Goal: Find specific page/section: Locate a particular part of the current website

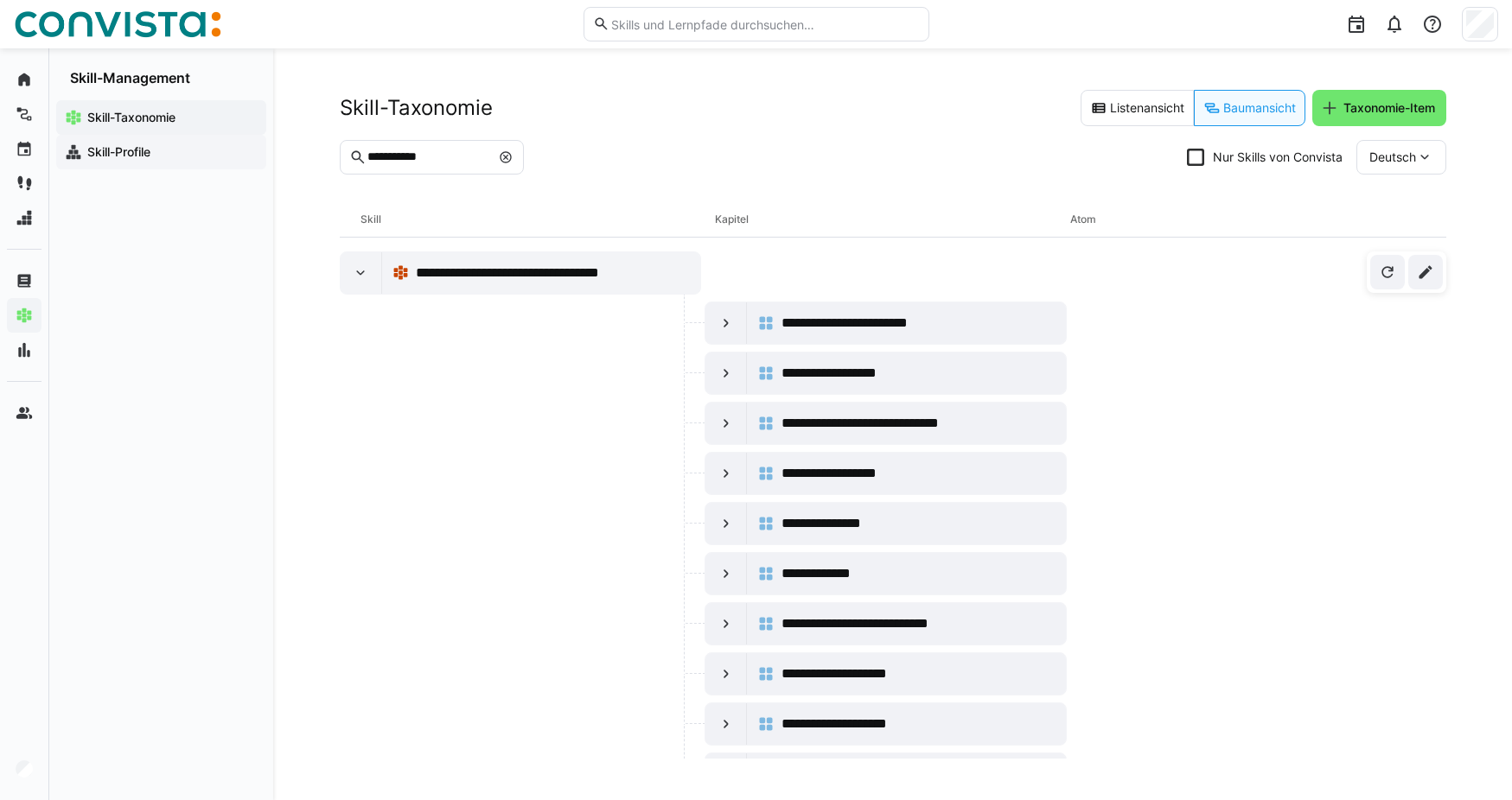
scroll to position [345, 0]
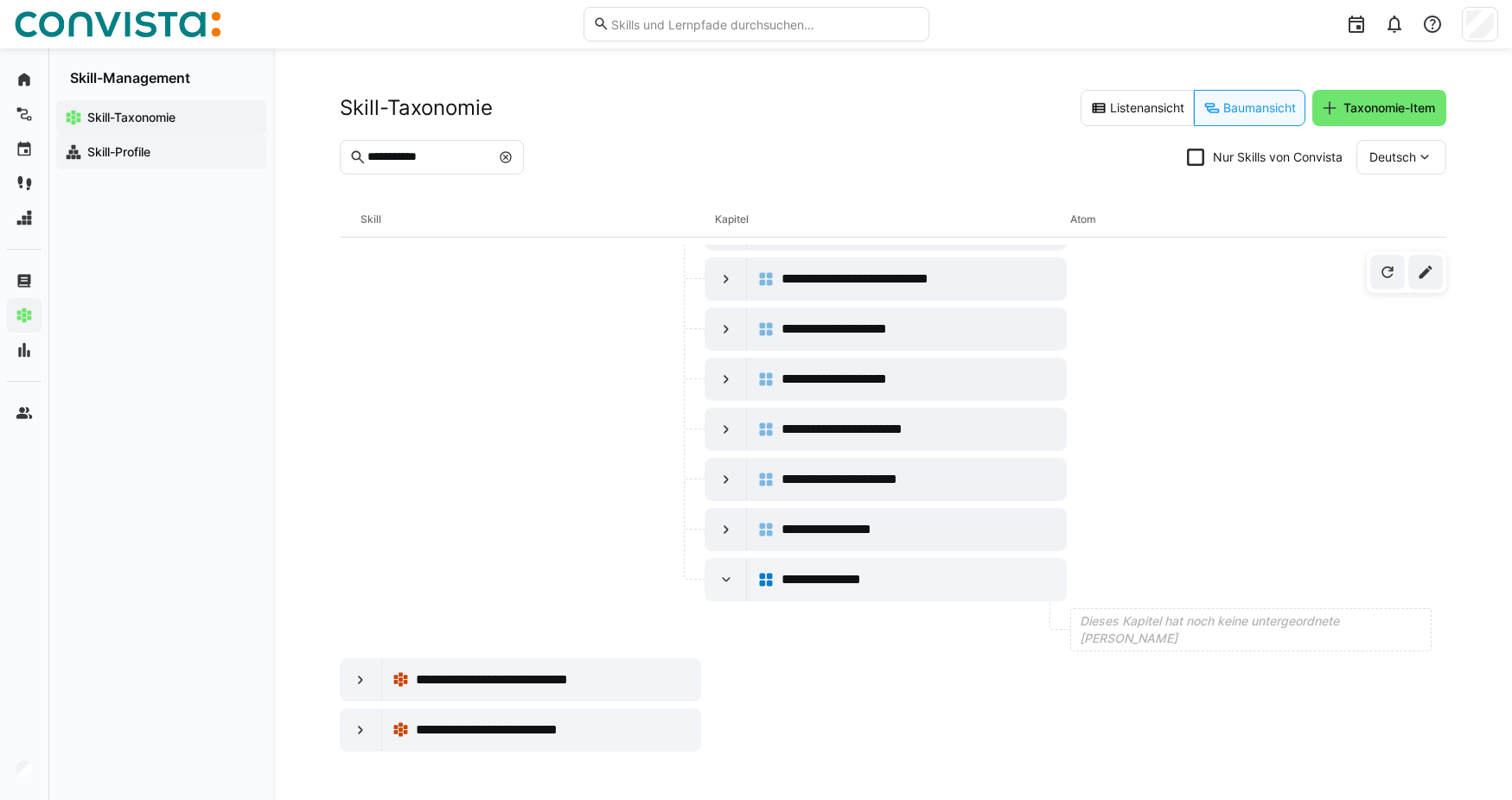
click at [85, 159] on span "Skill-Profile" at bounding box center [170, 152] width 173 height 17
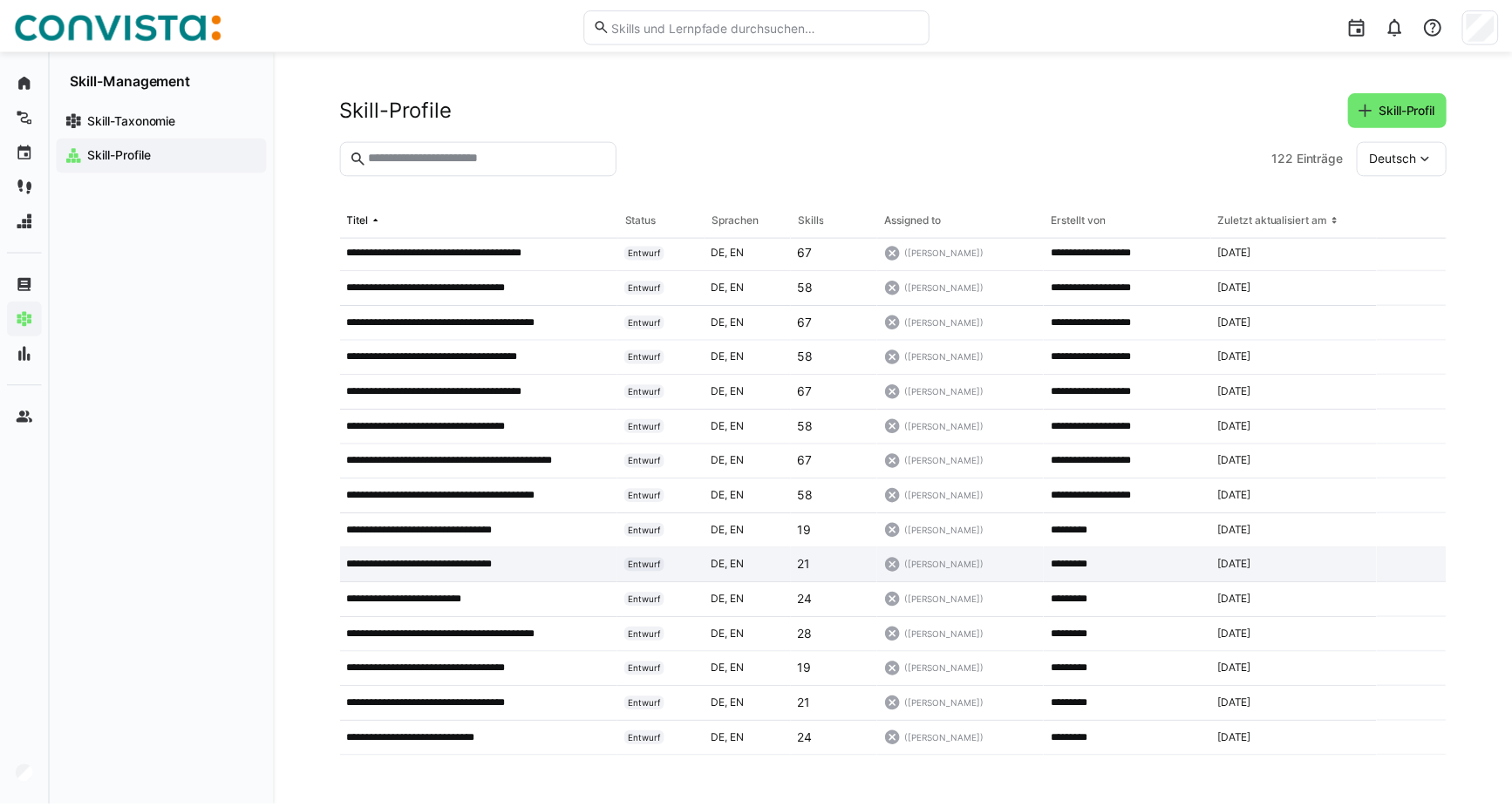
scroll to position [349, 0]
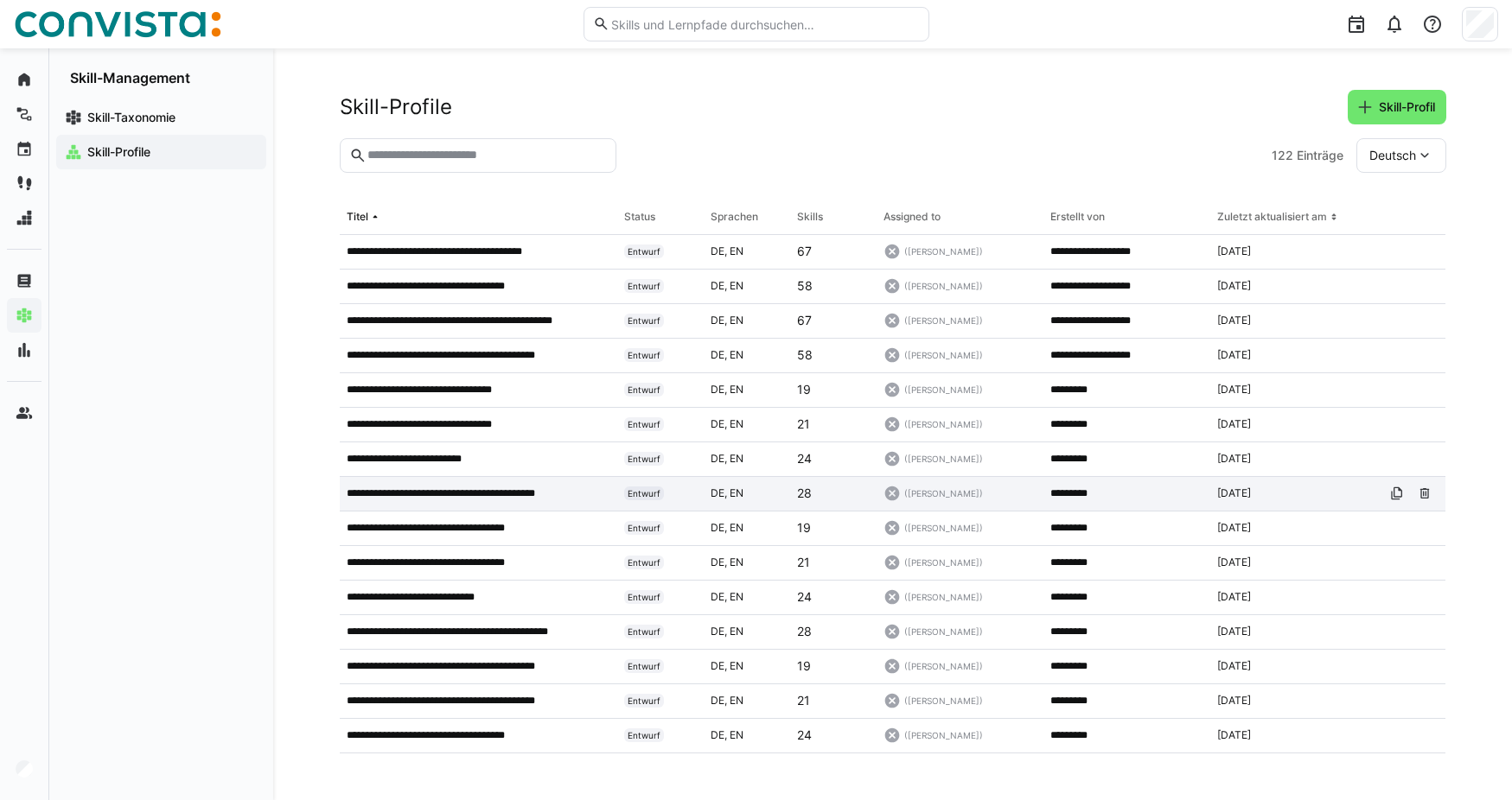
click at [504, 502] on div "**********" at bounding box center [479, 494] width 278 height 35
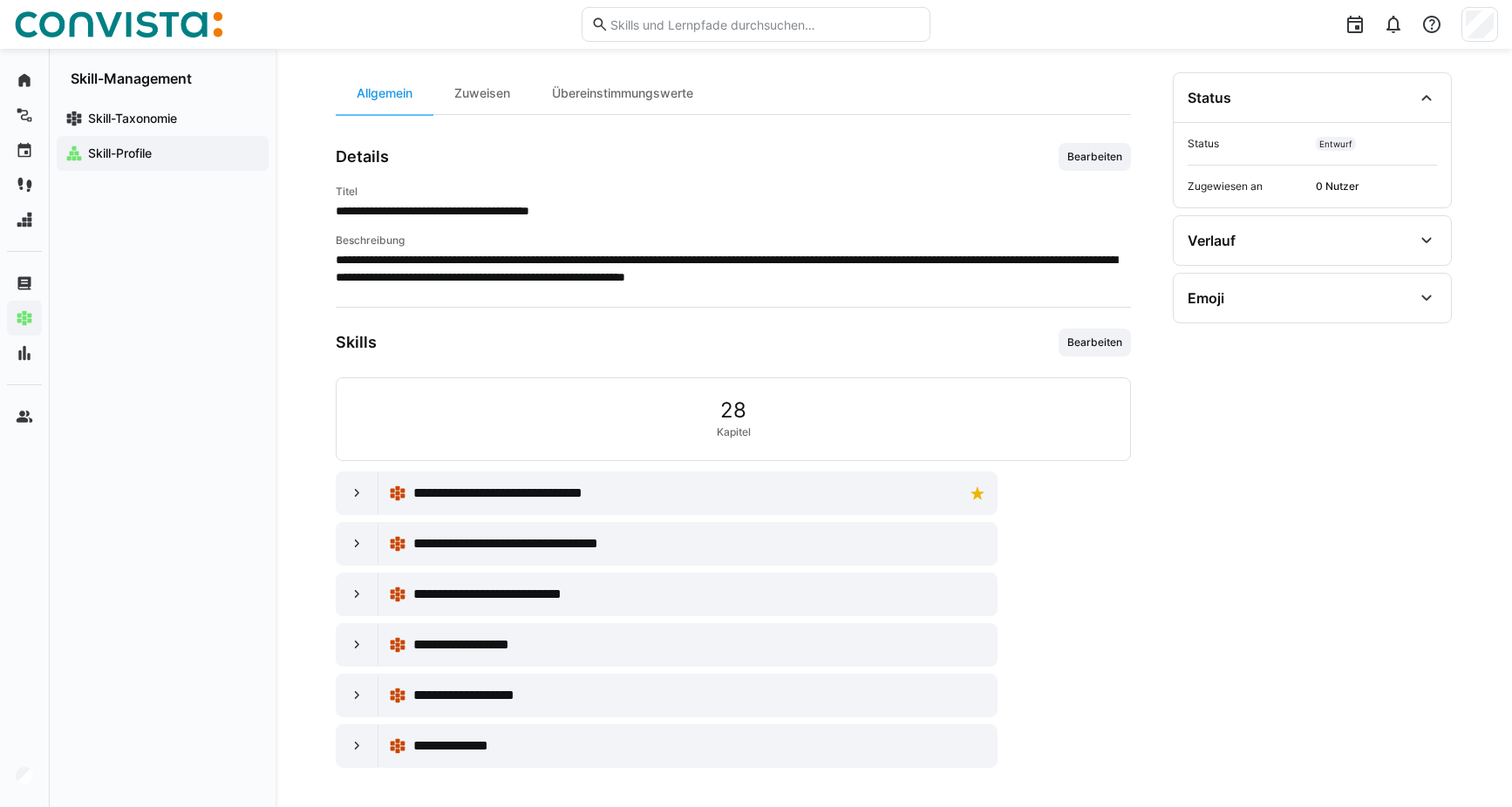
scroll to position [146, 0]
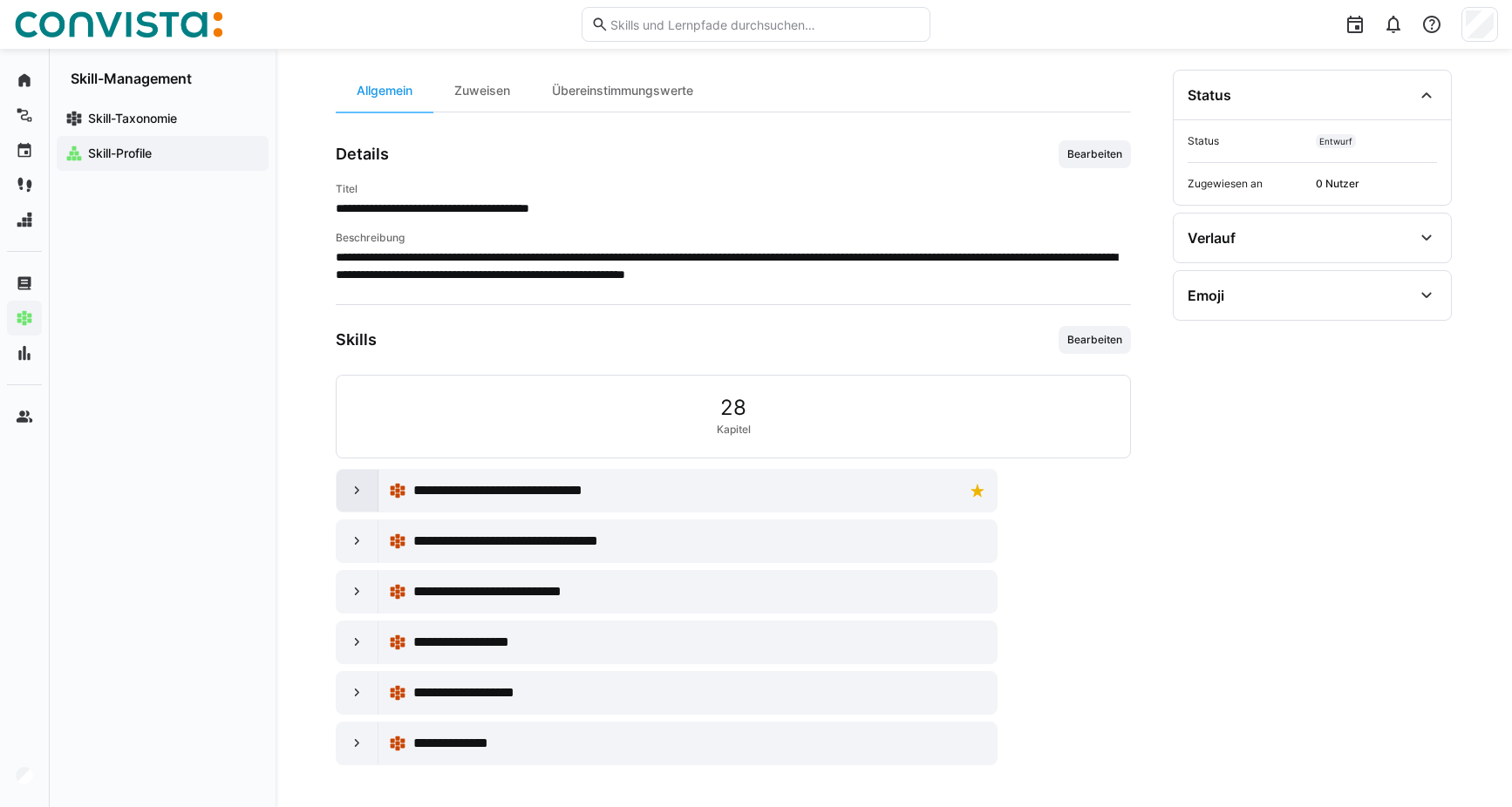
click at [359, 492] on eds-icon at bounding box center [357, 491] width 17 height 17
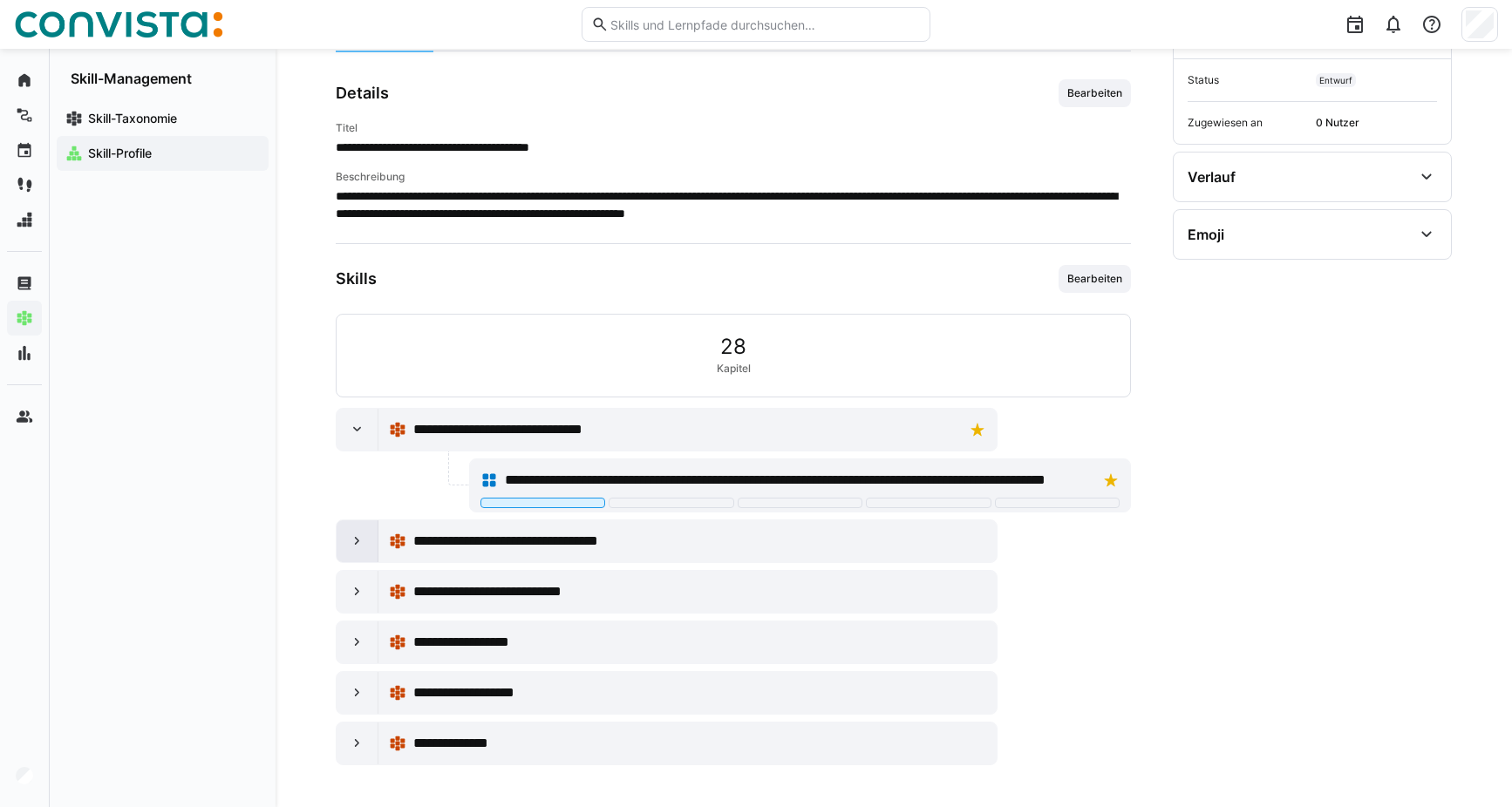
click at [360, 540] on eds-icon at bounding box center [357, 542] width 17 height 17
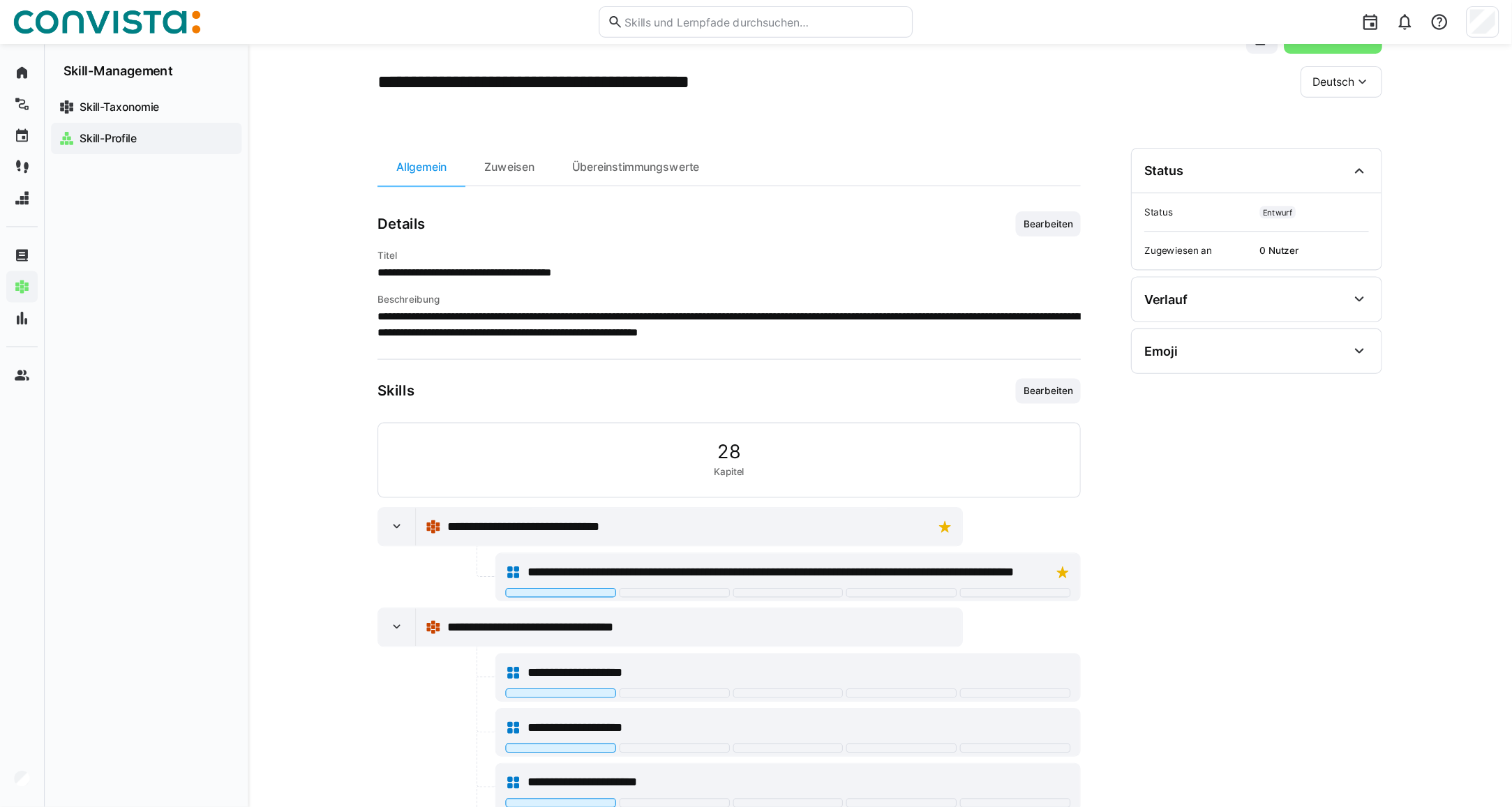
scroll to position [0, 0]
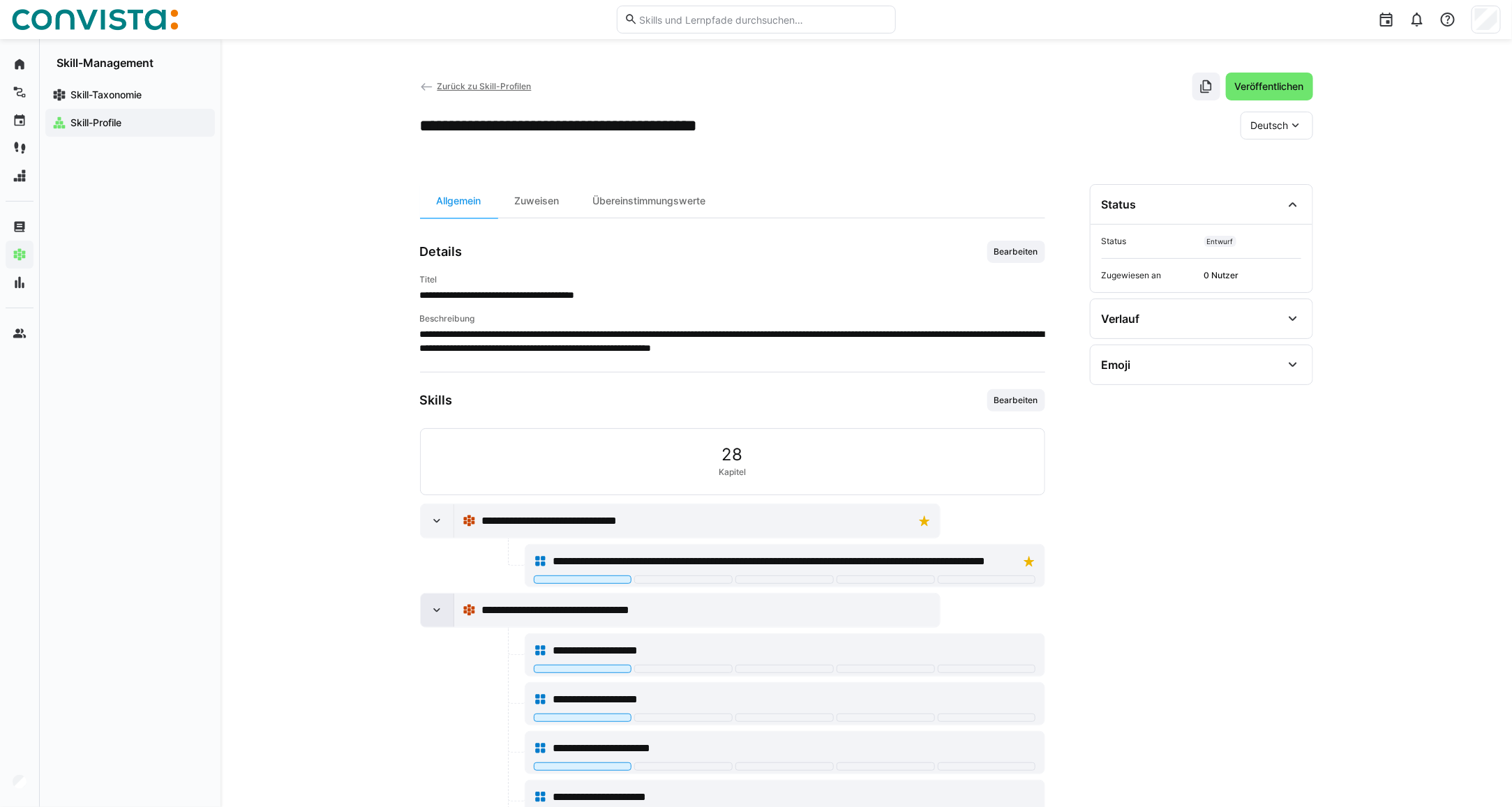
click at [437, 622] on div at bounding box center [438, 611] width 34 height 34
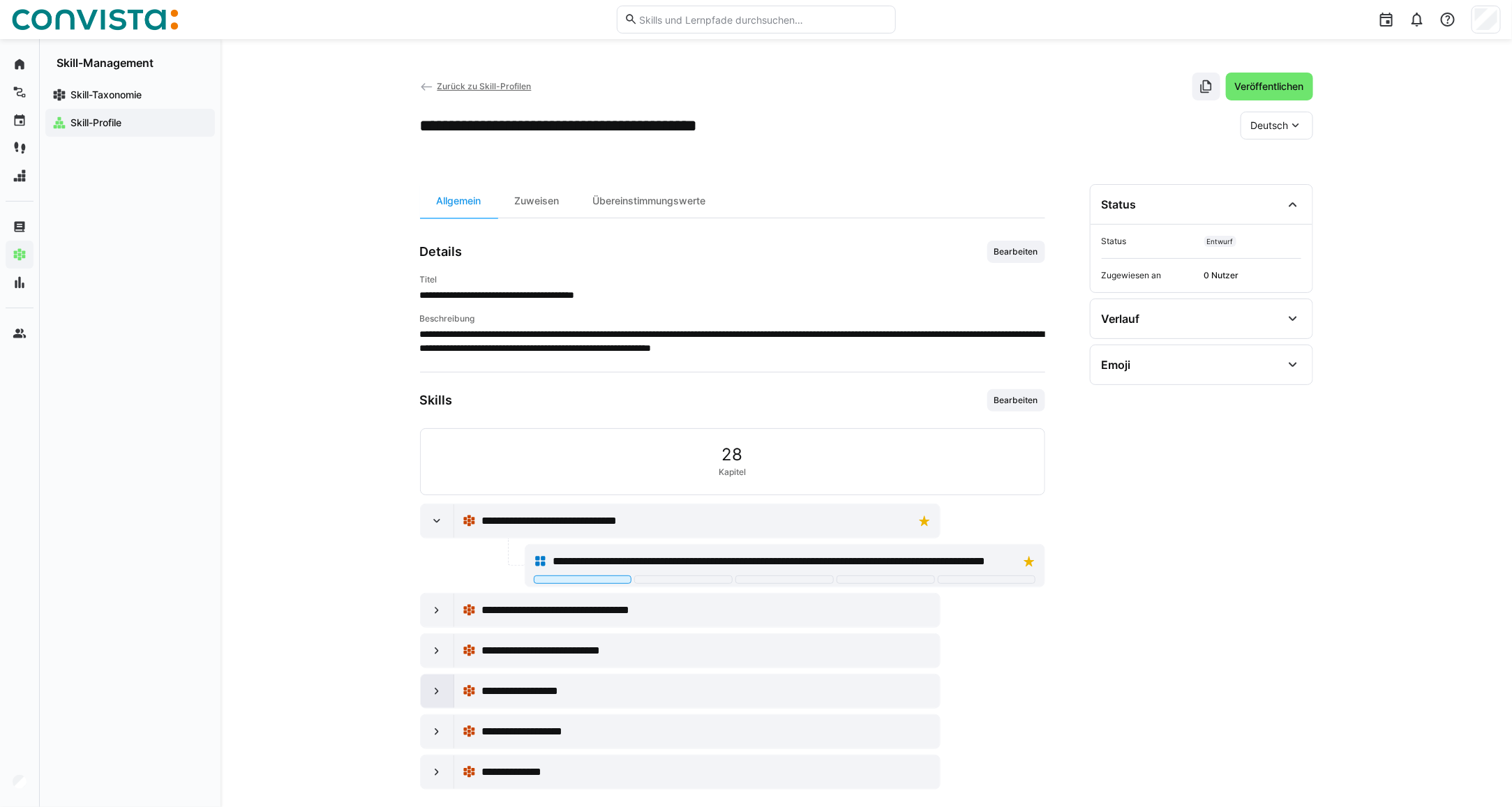
click at [433, 646] on eds-icon at bounding box center [436, 692] width 14 height 14
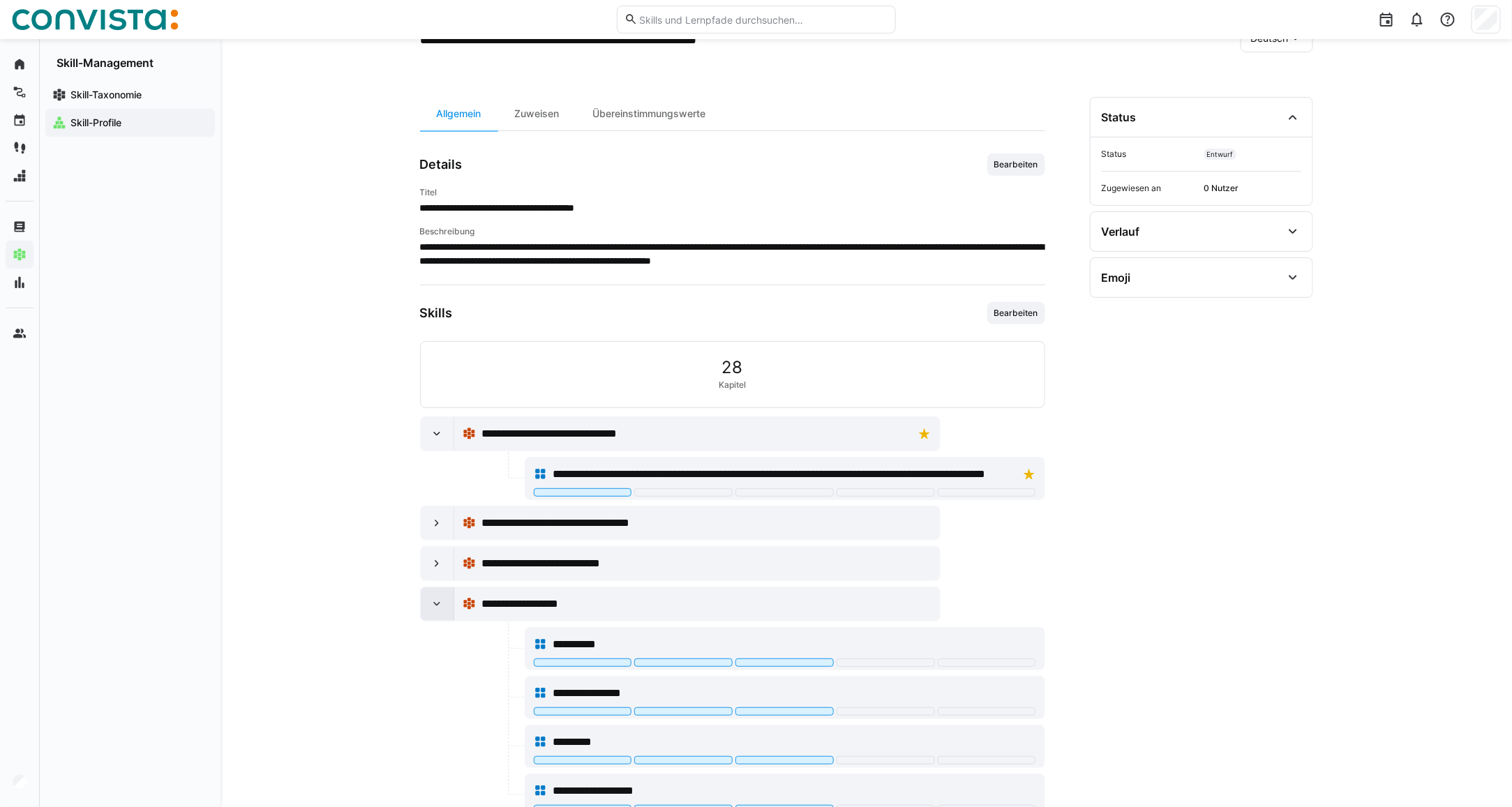
click at [444, 617] on div at bounding box center [438, 604] width 34 height 34
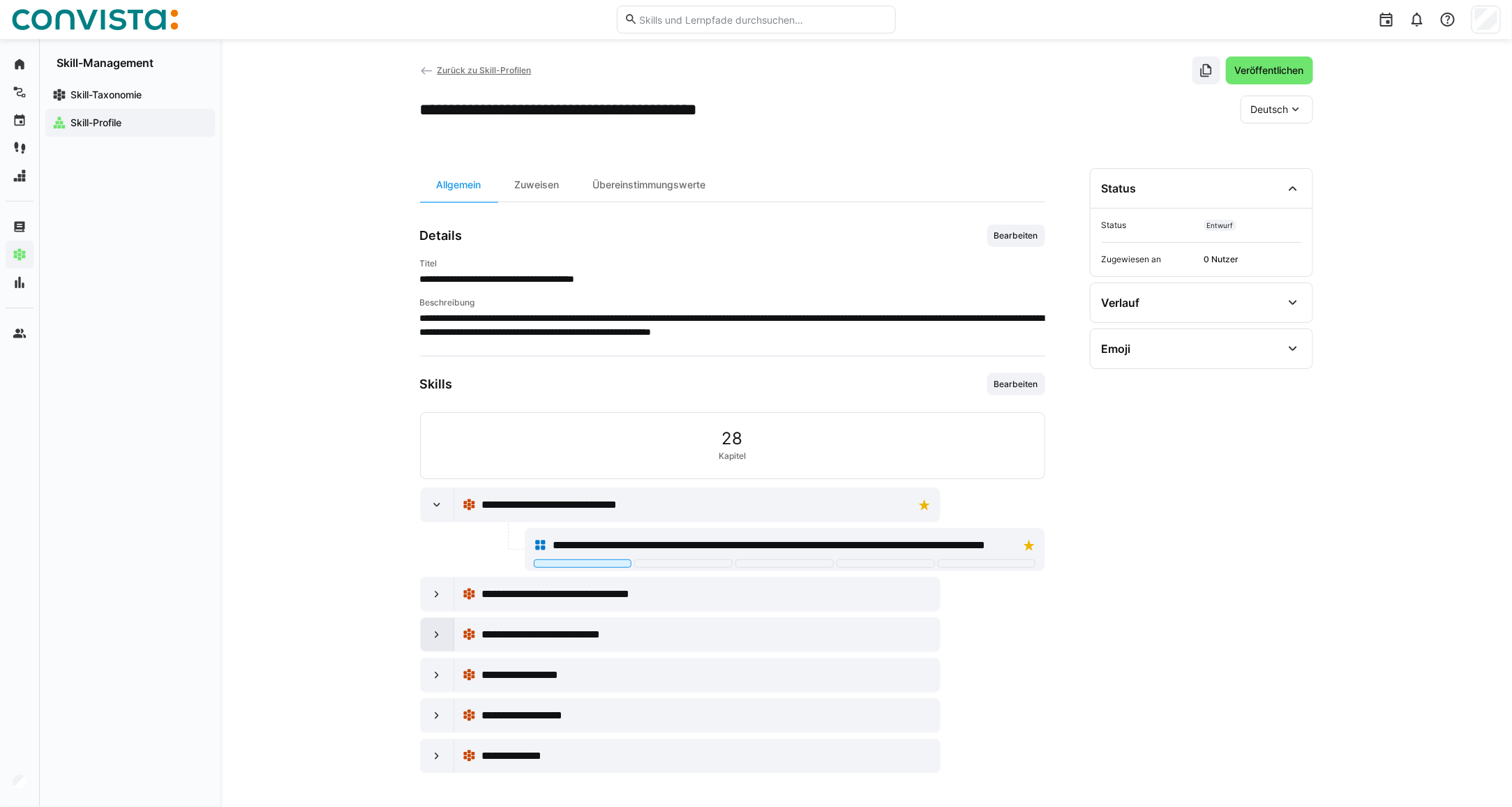
click at [441, 632] on eds-icon at bounding box center [436, 635] width 14 height 14
